Goal: Information Seeking & Learning: Learn about a topic

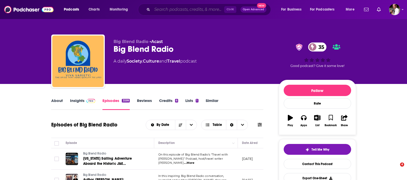
click at [176, 10] on input "Search podcasts, credits, & more..." at bounding box center [188, 9] width 72 height 8
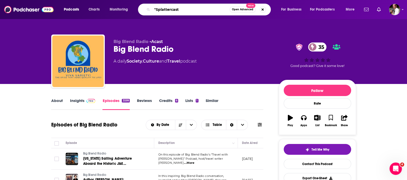
type input ""Splattercast""
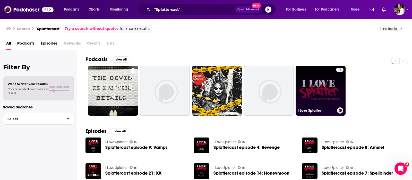
click at [313, 87] on link "15 I Love Splatter" at bounding box center [321, 91] width 50 height 50
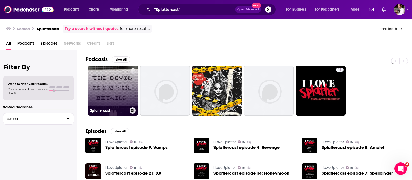
click at [117, 92] on link "Splattercast" at bounding box center [113, 91] width 50 height 50
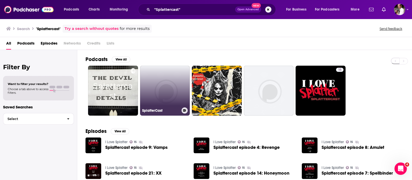
click at [158, 86] on link "SplatterCast" at bounding box center [165, 91] width 50 height 50
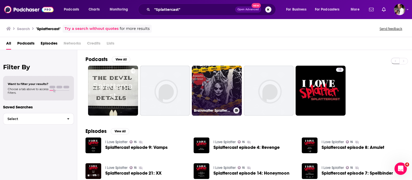
click at [222, 95] on link "Brainmatter Splattercast" at bounding box center [217, 91] width 50 height 50
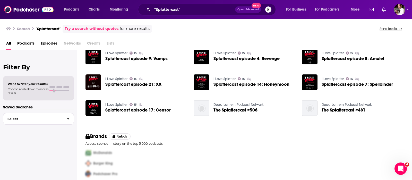
scroll to position [94, 0]
